Goal: Check status: Check status

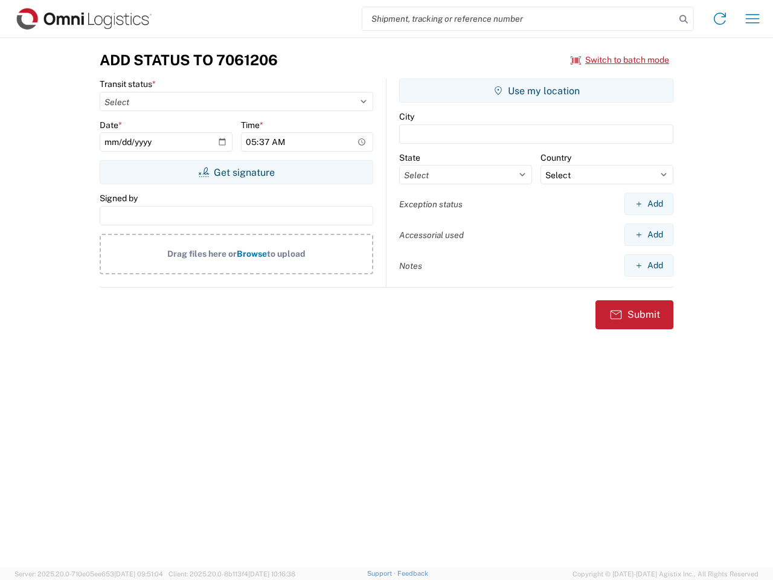
click at [519, 19] on input "search" at bounding box center [519, 18] width 313 height 23
click at [684, 19] on icon at bounding box center [684, 19] width 17 height 17
click at [720, 19] on icon at bounding box center [720, 18] width 19 height 19
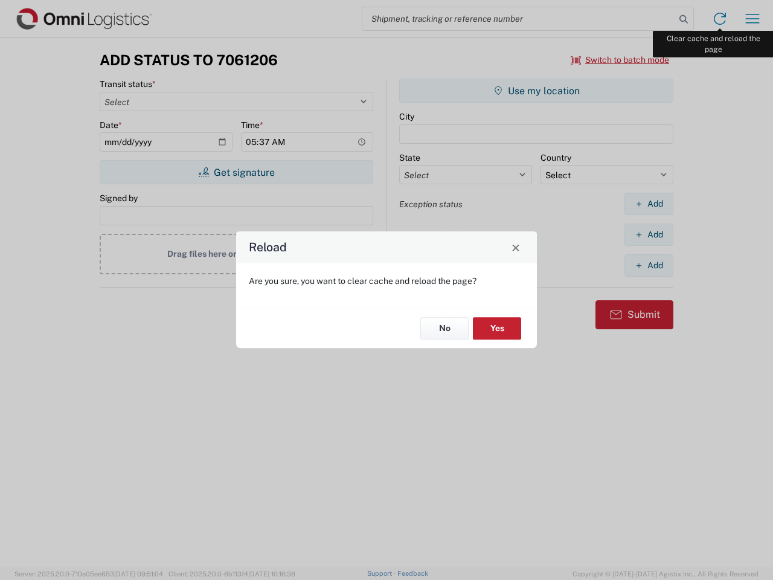
click at [753, 19] on div "Reload Are you sure, you want to clear cache and reload the page? No Yes" at bounding box center [386, 290] width 773 height 580
click at [621, 60] on div "Reload Are you sure, you want to clear cache and reload the page? No Yes" at bounding box center [386, 290] width 773 height 580
click at [236, 172] on div "Reload Are you sure, you want to clear cache and reload the page? No Yes" at bounding box center [386, 290] width 773 height 580
click at [537, 91] on div "Reload Are you sure, you want to clear cache and reload the page? No Yes" at bounding box center [386, 290] width 773 height 580
click at [649, 204] on div "Reload Are you sure, you want to clear cache and reload the page? No Yes" at bounding box center [386, 290] width 773 height 580
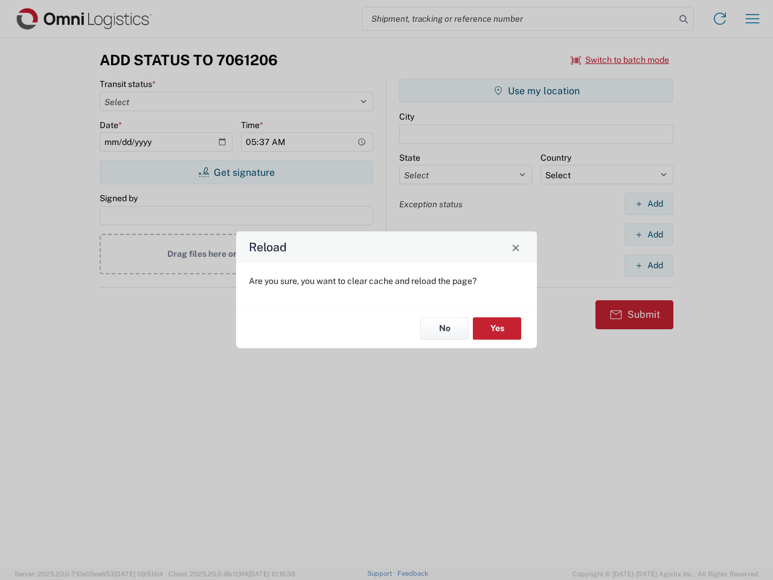
click at [649, 234] on div "Reload Are you sure, you want to clear cache and reload the page? No Yes" at bounding box center [386, 290] width 773 height 580
click at [649, 265] on div "Reload Are you sure, you want to clear cache and reload the page? No Yes" at bounding box center [386, 290] width 773 height 580
